Goal: Check status: Check status

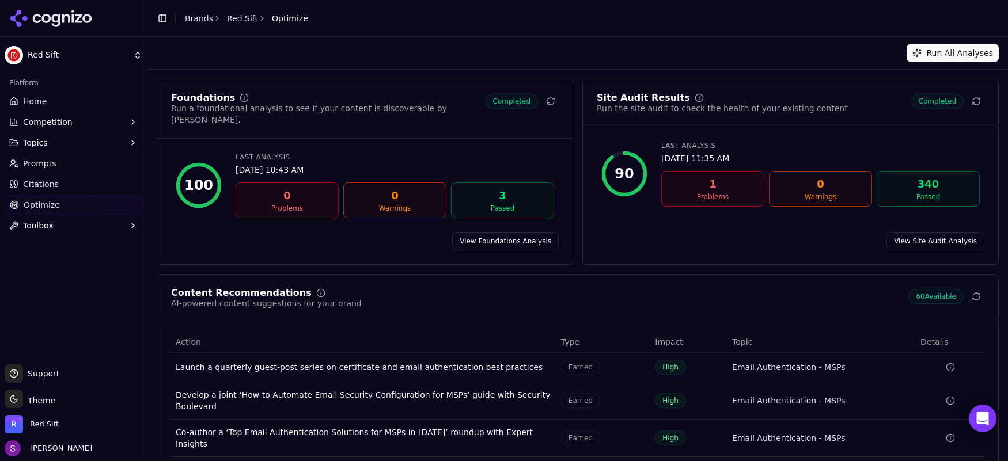
click at [36, 104] on span "Home" at bounding box center [35, 102] width 24 height 12
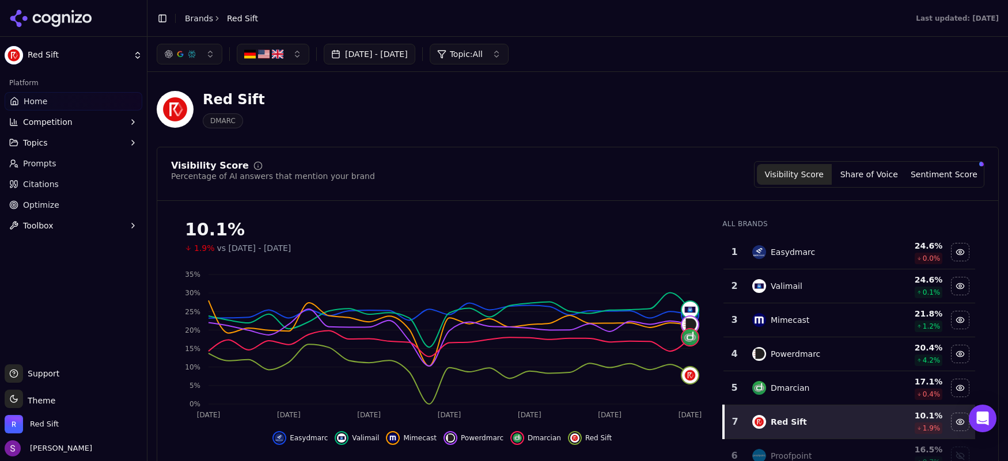
click at [398, 55] on button "[DATE] - [DATE]" at bounding box center [370, 54] width 92 height 21
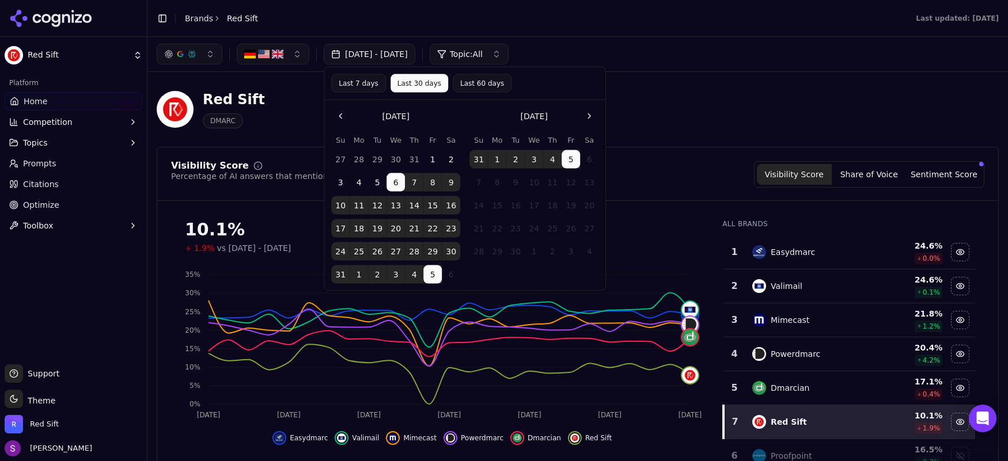
click at [433, 160] on button "1" at bounding box center [432, 159] width 18 height 18
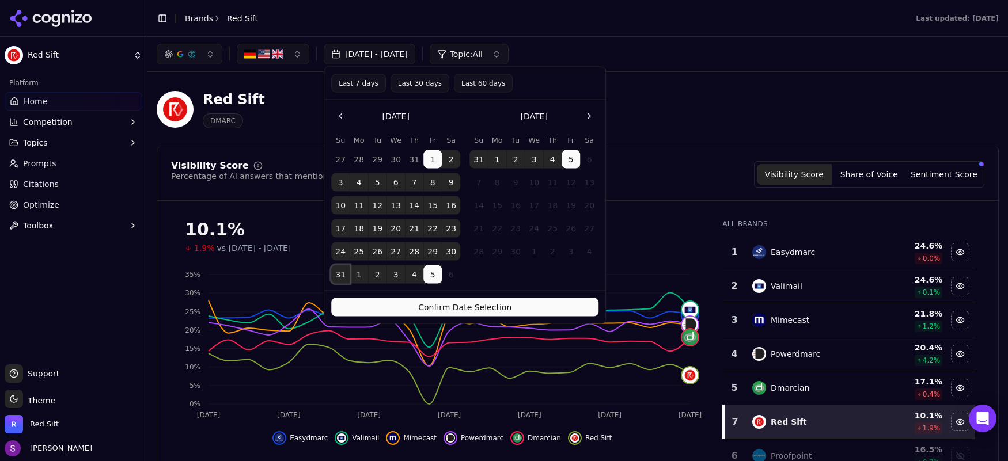
click at [341, 272] on button "31" at bounding box center [340, 275] width 18 height 18
click at [452, 309] on button "Confirm Date Selection" at bounding box center [464, 307] width 267 height 18
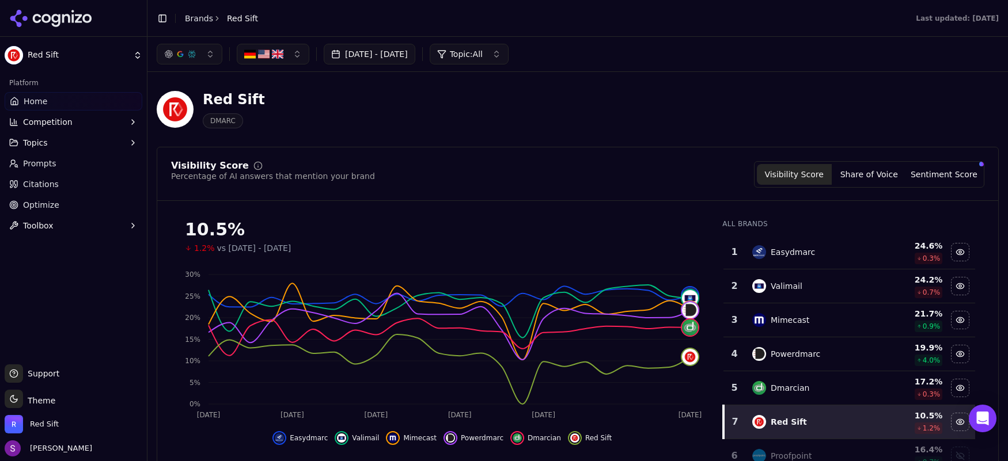
click at [414, 55] on button "[DATE] - [DATE]" at bounding box center [370, 54] width 92 height 21
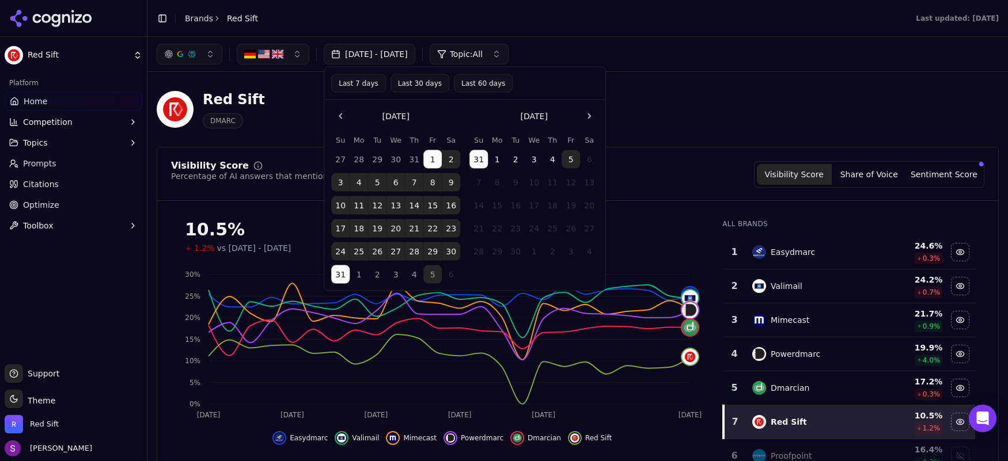
click at [497, 161] on button "1" at bounding box center [497, 159] width 18 height 18
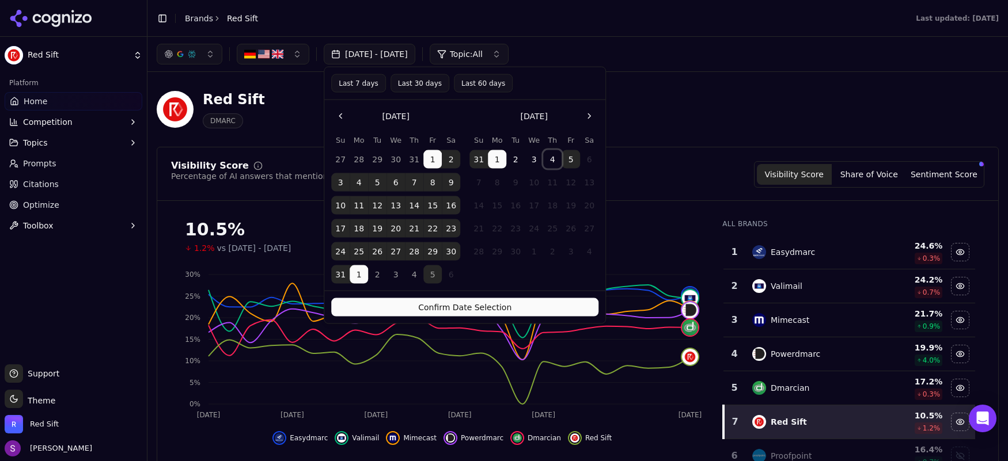
click at [555, 161] on button "4" at bounding box center [552, 159] width 18 height 18
click at [399, 116] on nav at bounding box center [464, 116] width 267 height 18
click at [361, 84] on button "Last 7 days" at bounding box center [358, 83] width 55 height 18
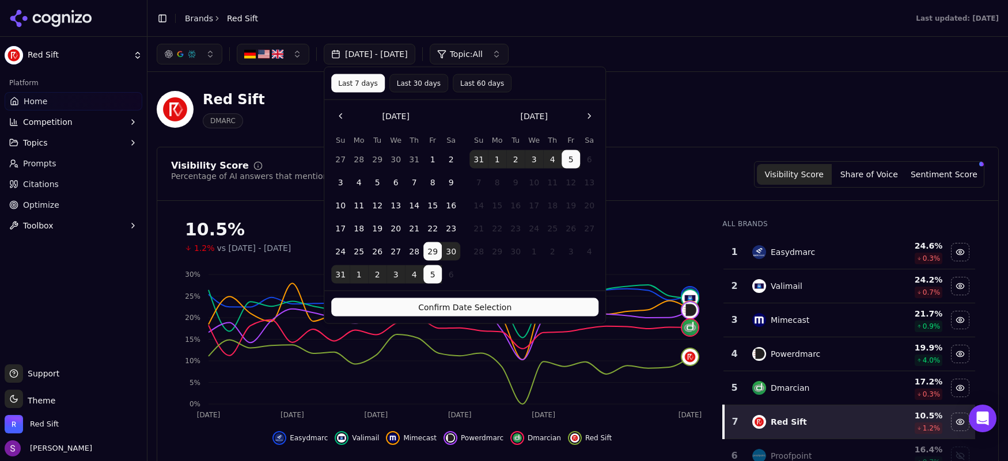
click at [478, 309] on button "Confirm Date Selection" at bounding box center [464, 307] width 267 height 18
